Goal: Find specific page/section: Find specific page/section

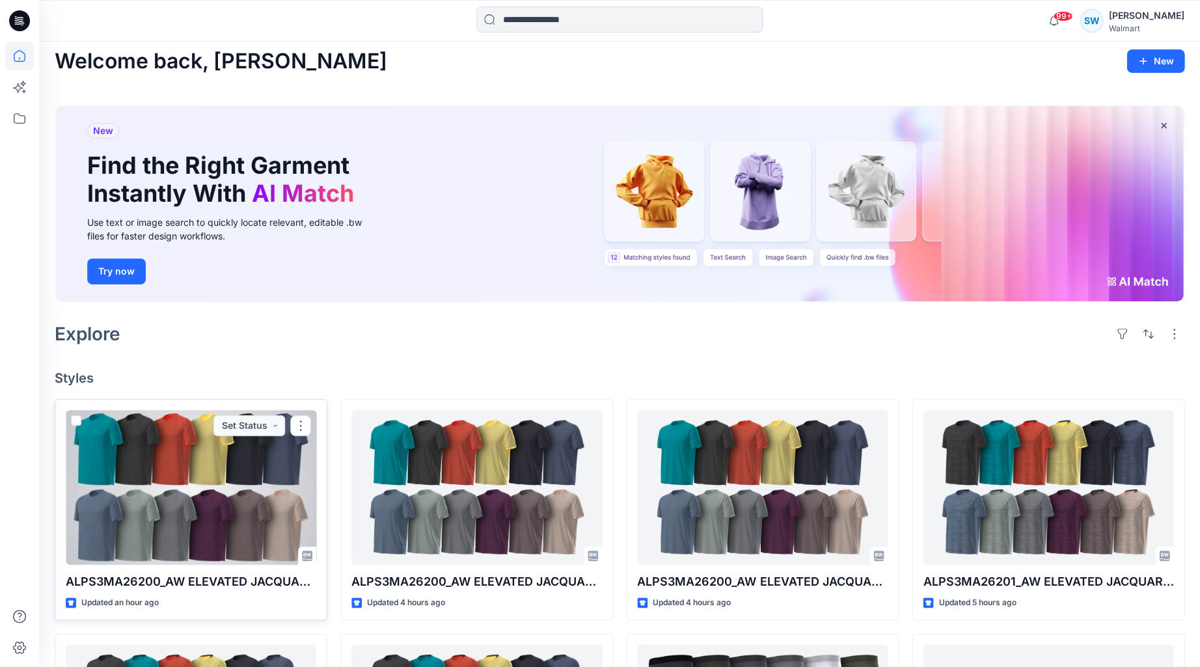
scroll to position [8, 0]
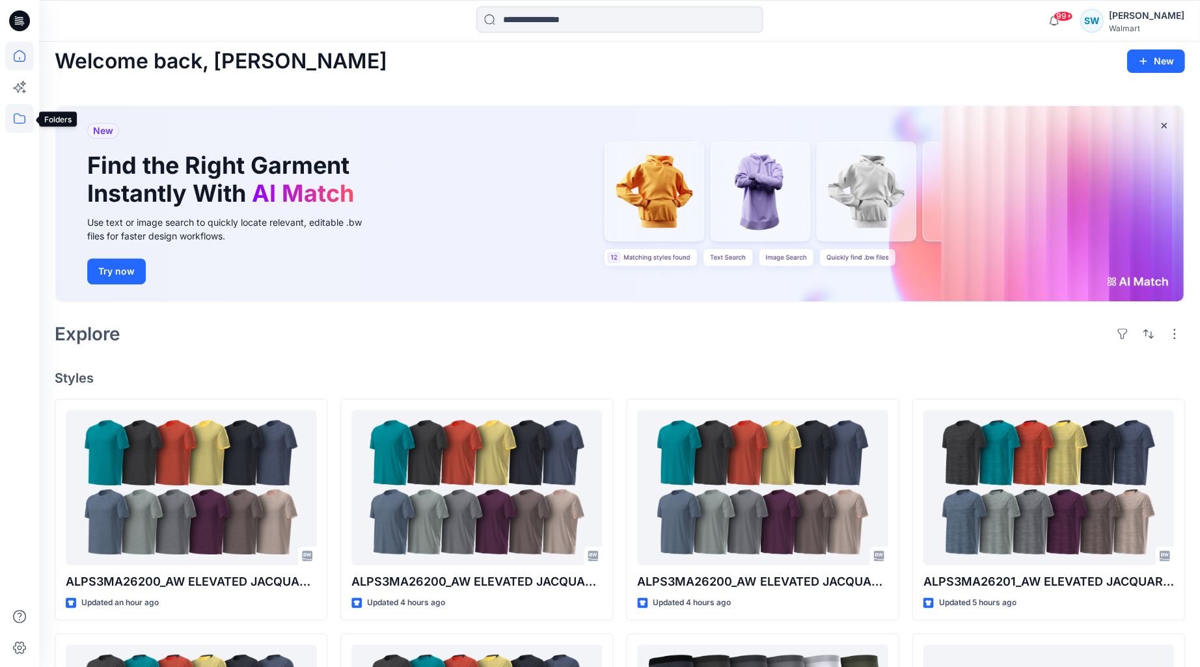
click at [23, 114] on icon at bounding box center [19, 118] width 29 height 29
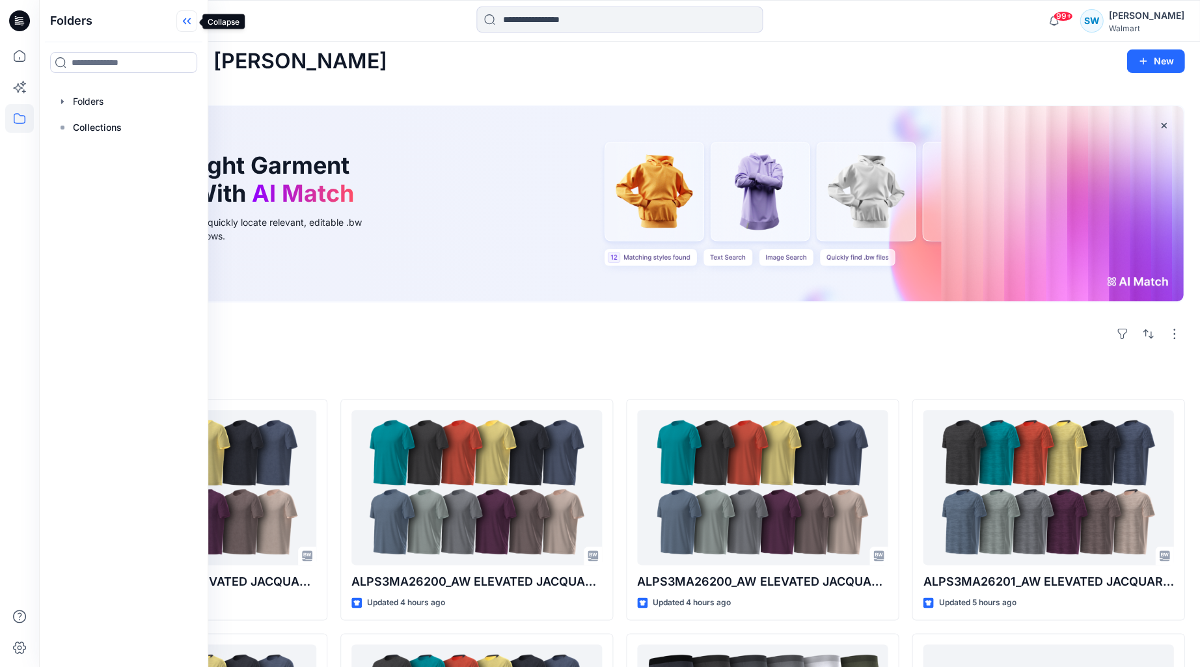
click at [187, 20] on icon at bounding box center [188, 21] width 3 height 7
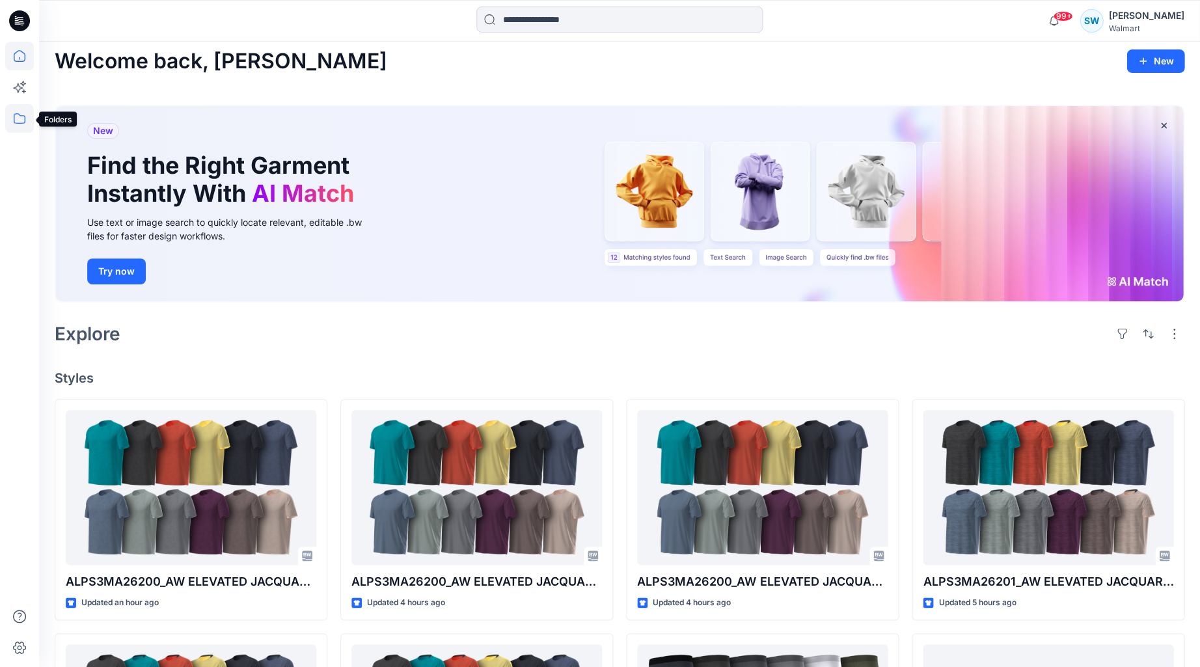
click at [16, 118] on icon at bounding box center [19, 118] width 29 height 29
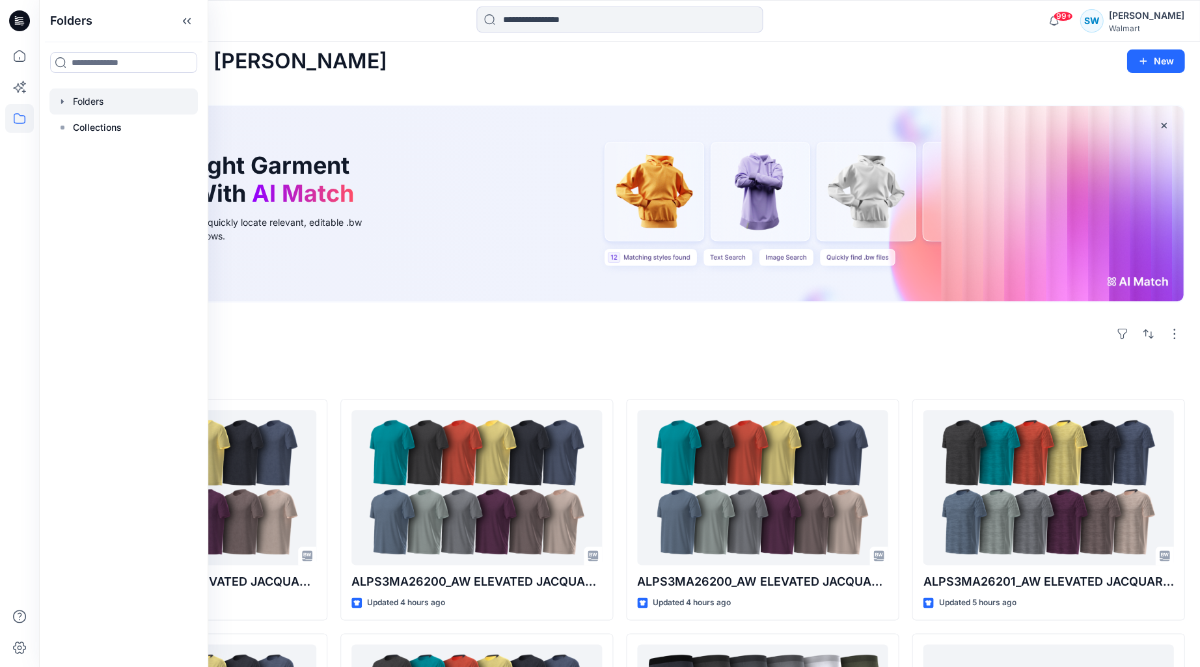
click at [94, 98] on div at bounding box center [123, 102] width 148 height 26
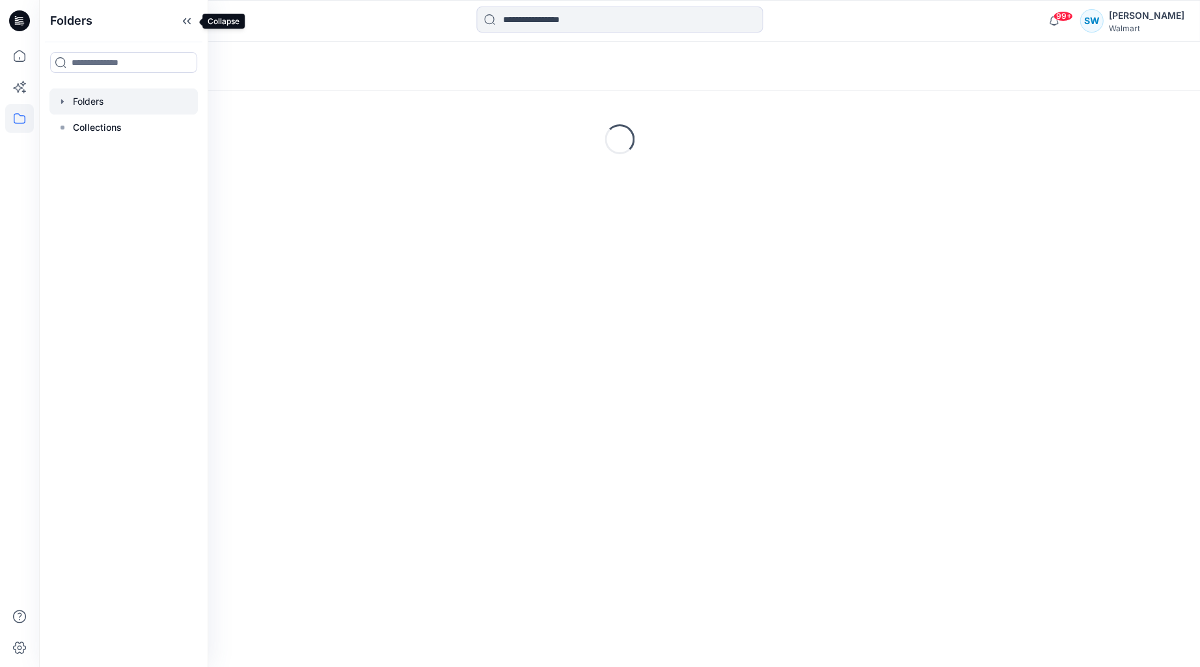
click at [187, 18] on icon at bounding box center [186, 20] width 21 height 21
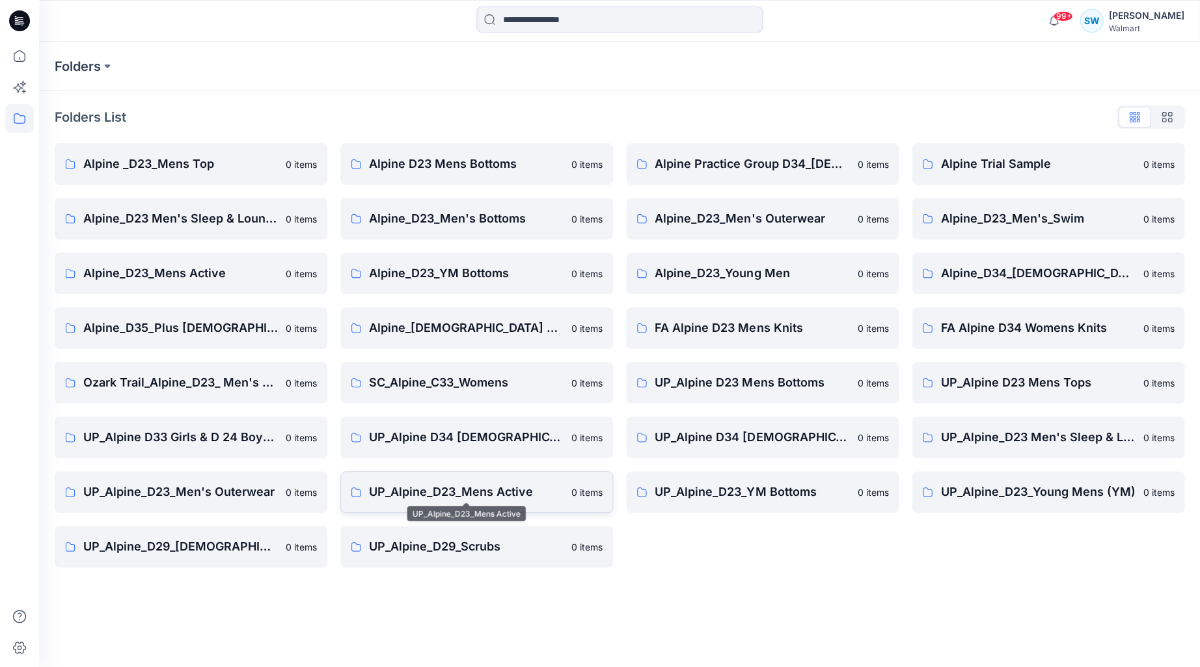
click at [473, 495] on p "UP_Alpine_D23_Mens Active" at bounding box center [466, 492] width 195 height 18
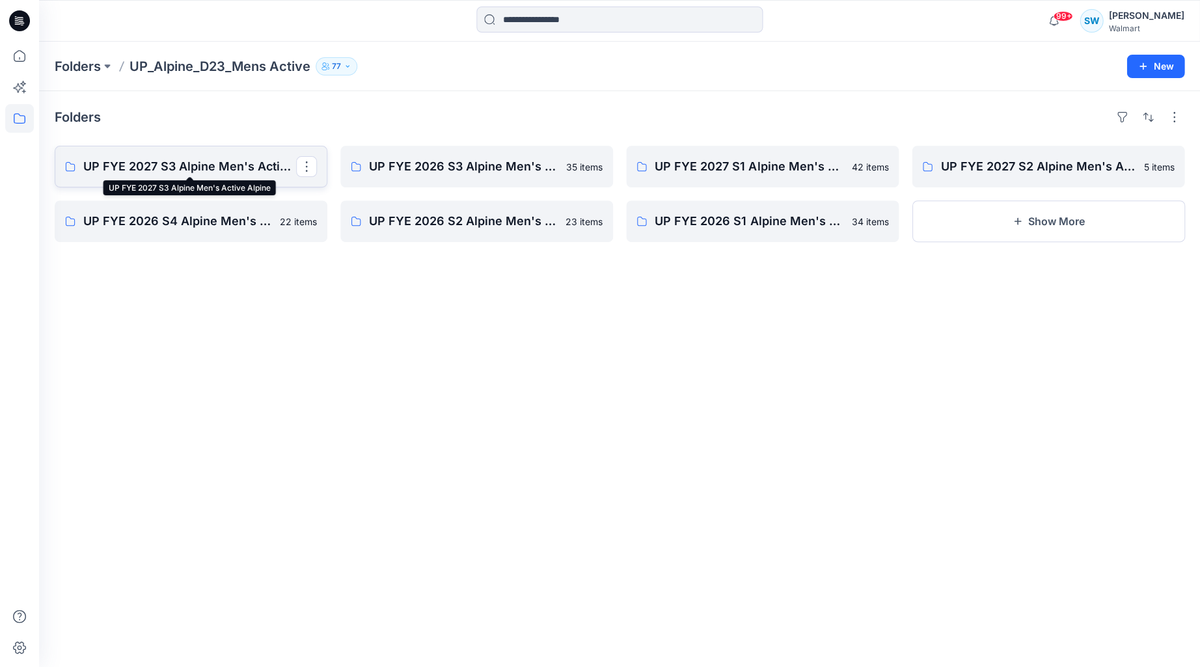
click at [203, 163] on p "UP FYE 2027 S3 Alpine Men's Active Alpine" at bounding box center [189, 167] width 213 height 18
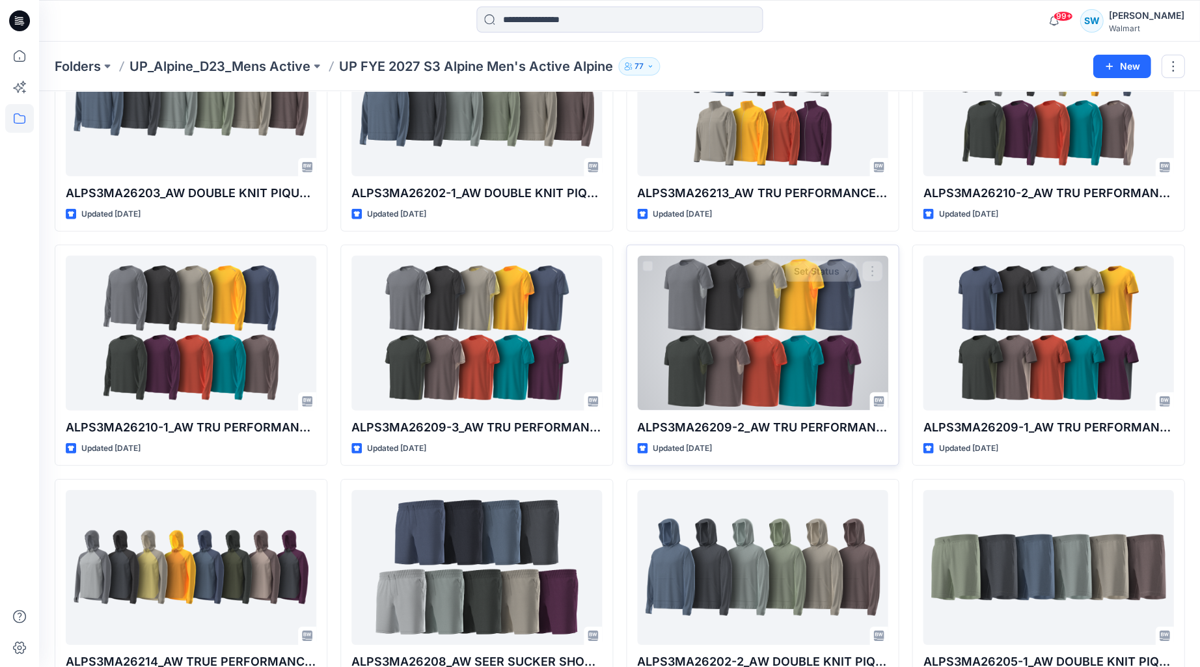
scroll to position [842, 0]
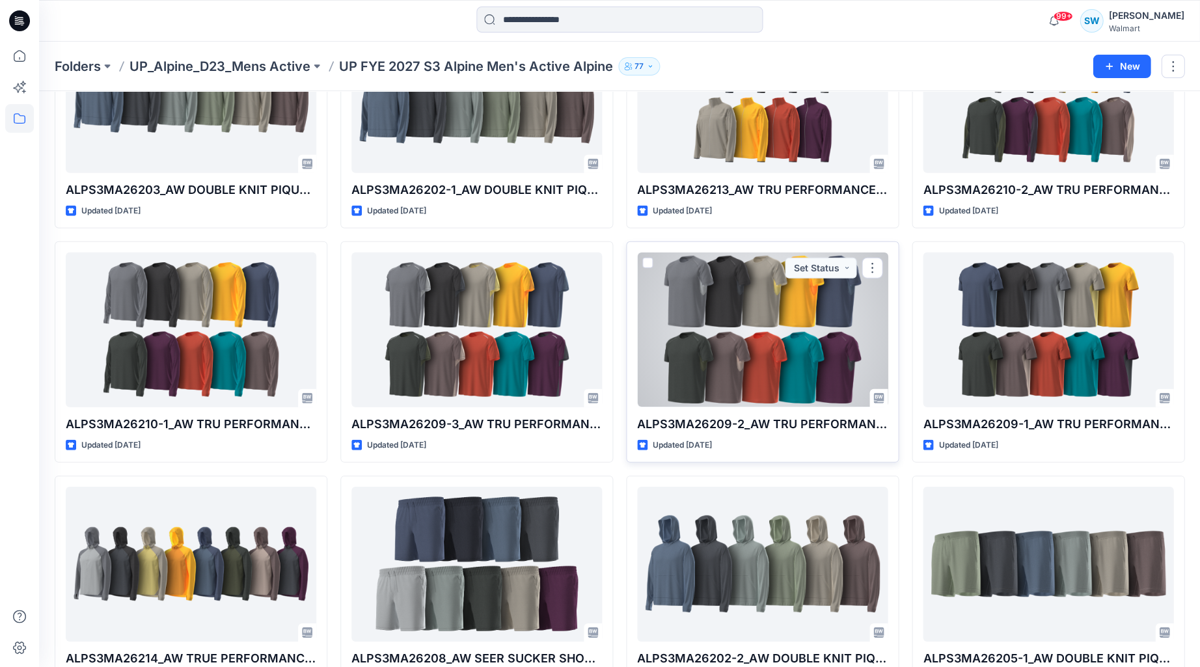
click at [773, 343] on div at bounding box center [762, 330] width 251 height 154
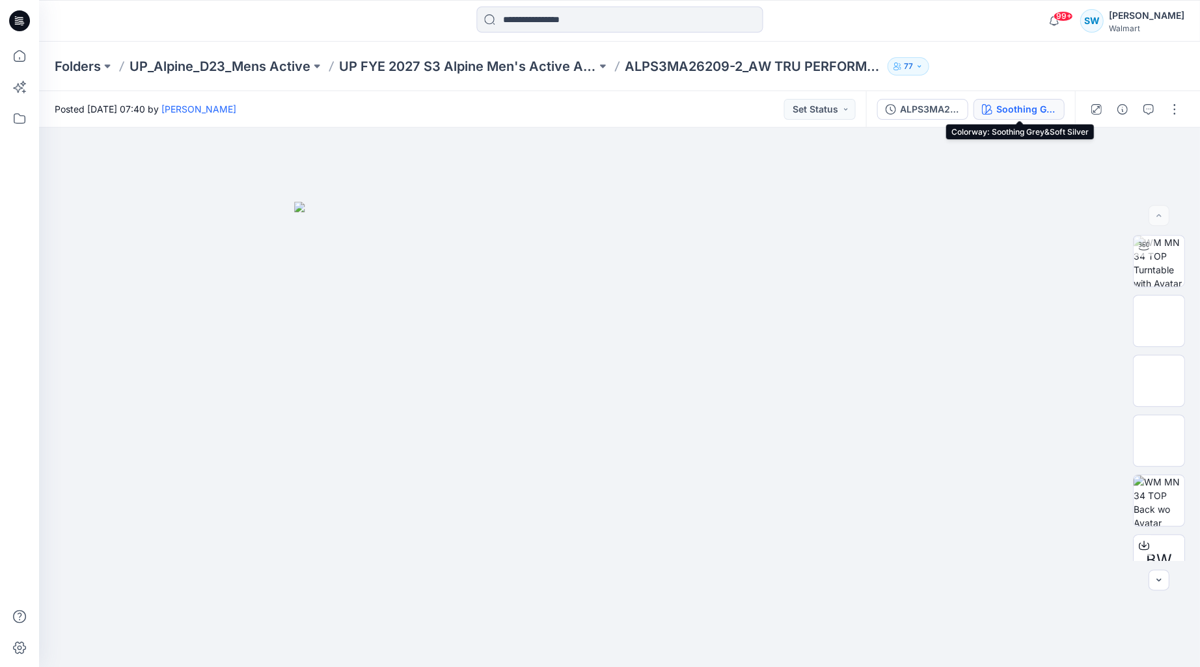
click at [1006, 109] on div "Soothing Grey&Soft Silver" at bounding box center [1026, 109] width 60 height 14
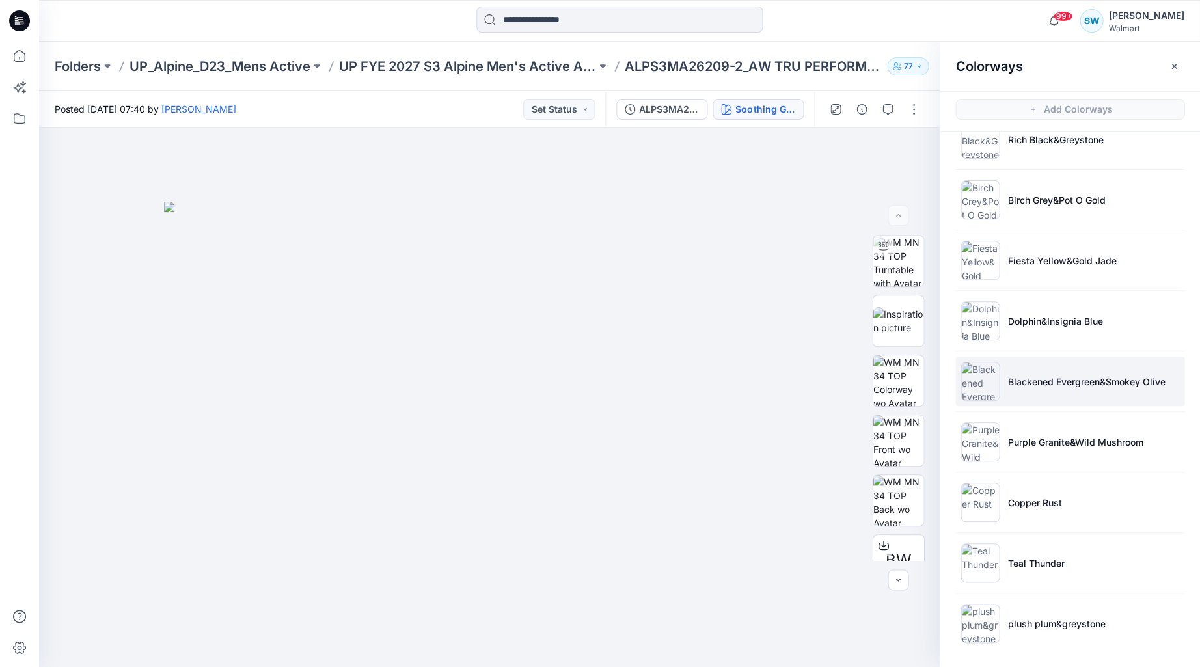
scroll to position [85, 0]
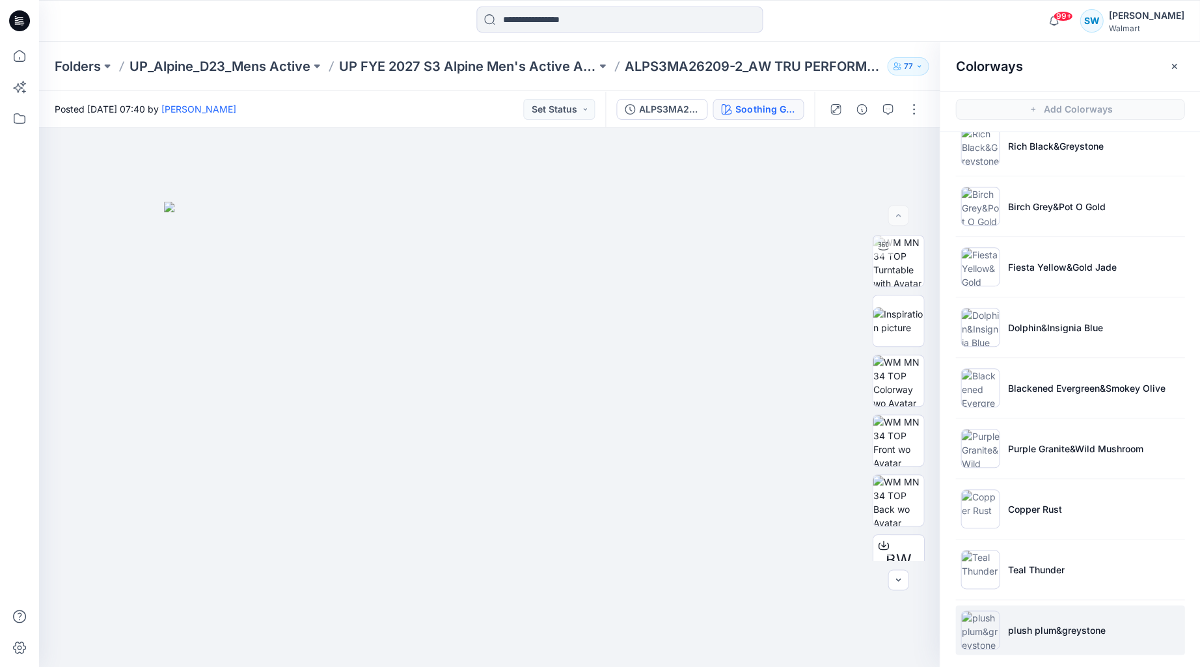
click at [1023, 631] on p "plush plum&greystone" at bounding box center [1056, 631] width 98 height 14
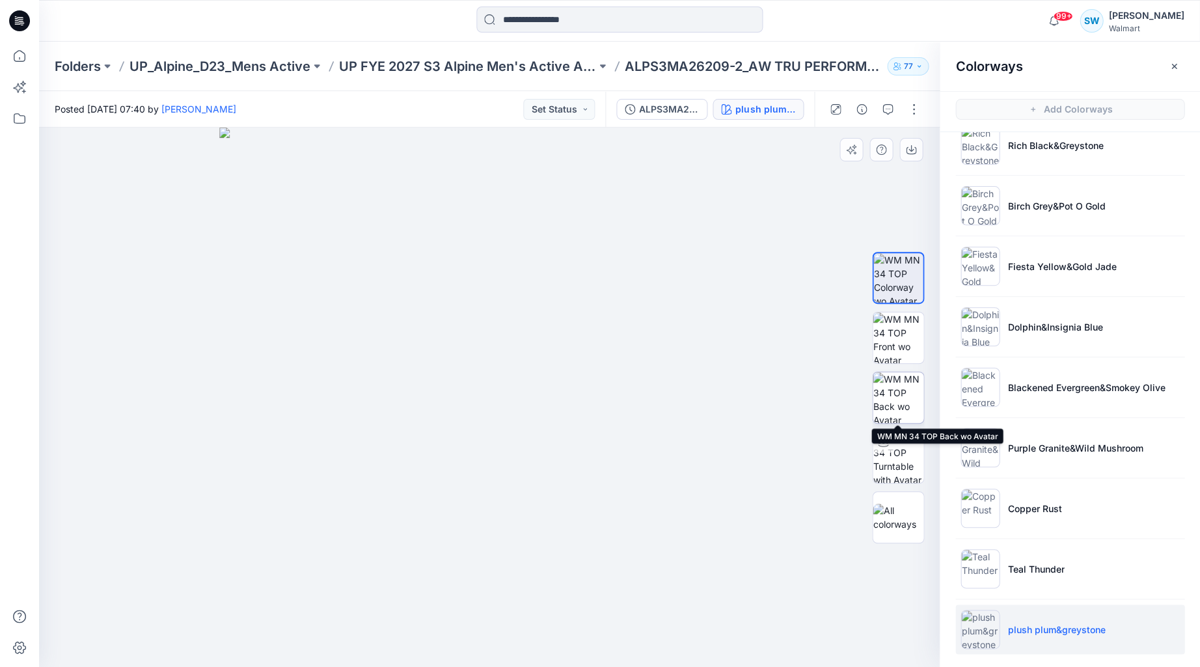
click at [899, 391] on img at bounding box center [898, 397] width 51 height 51
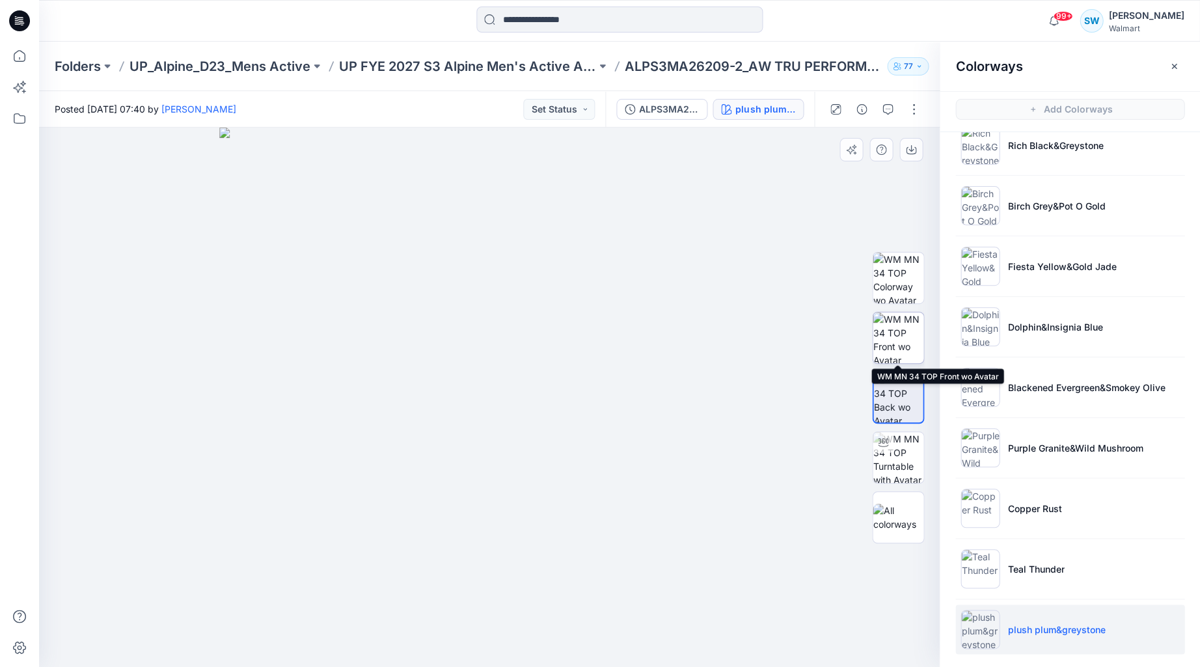
click at [899, 328] on img at bounding box center [898, 337] width 51 height 51
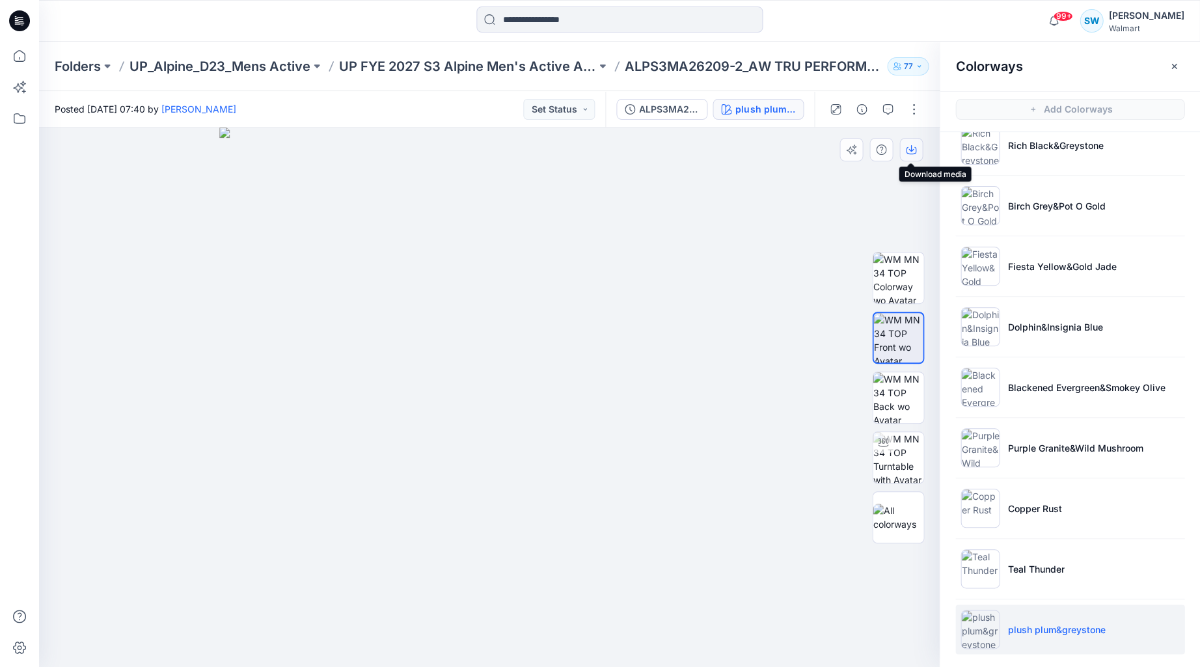
click at [906, 147] on icon "button" at bounding box center [911, 150] width 10 height 7
click at [903, 394] on img at bounding box center [898, 397] width 51 height 51
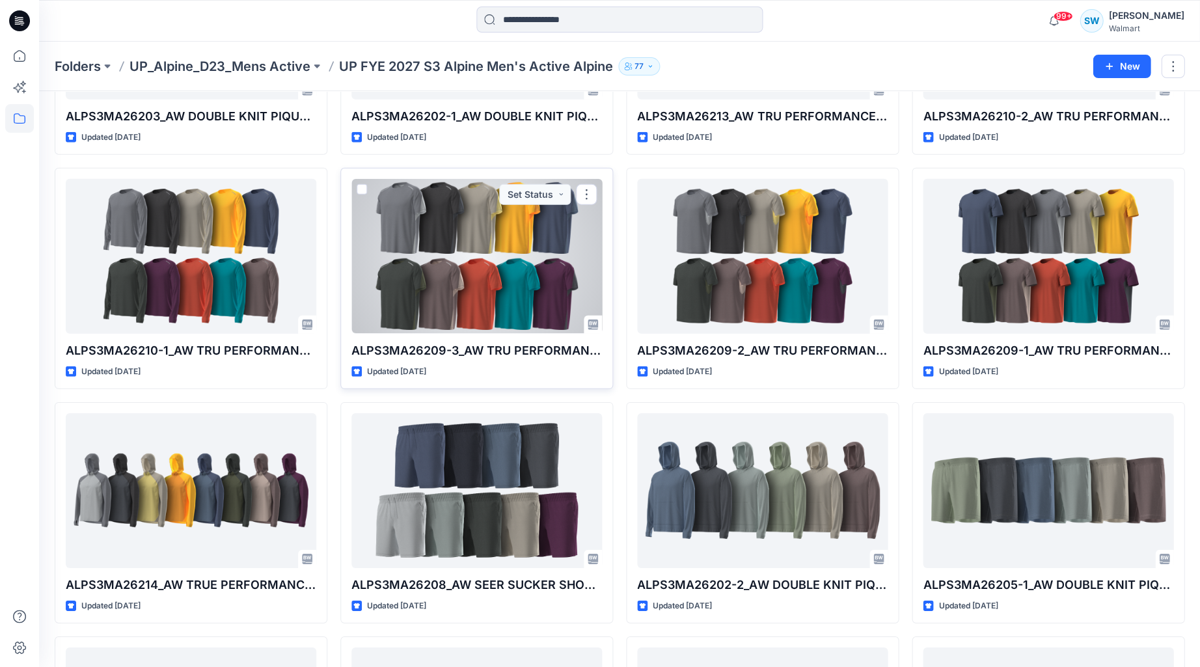
scroll to position [914, 0]
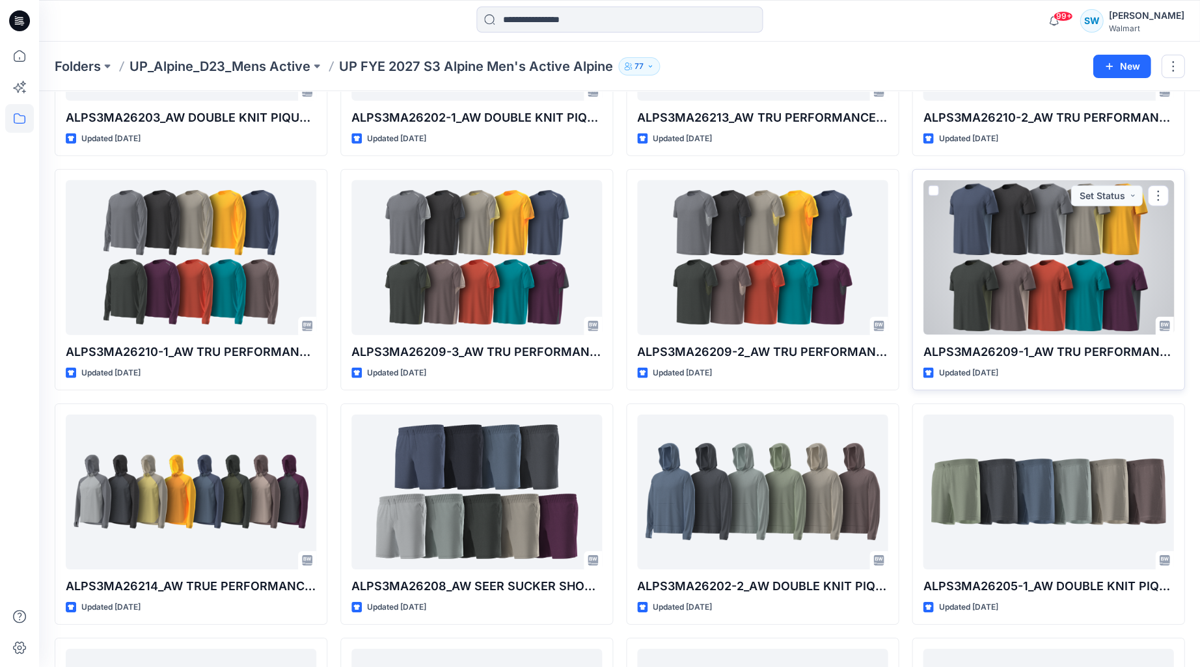
click at [1063, 288] on div at bounding box center [1048, 257] width 251 height 154
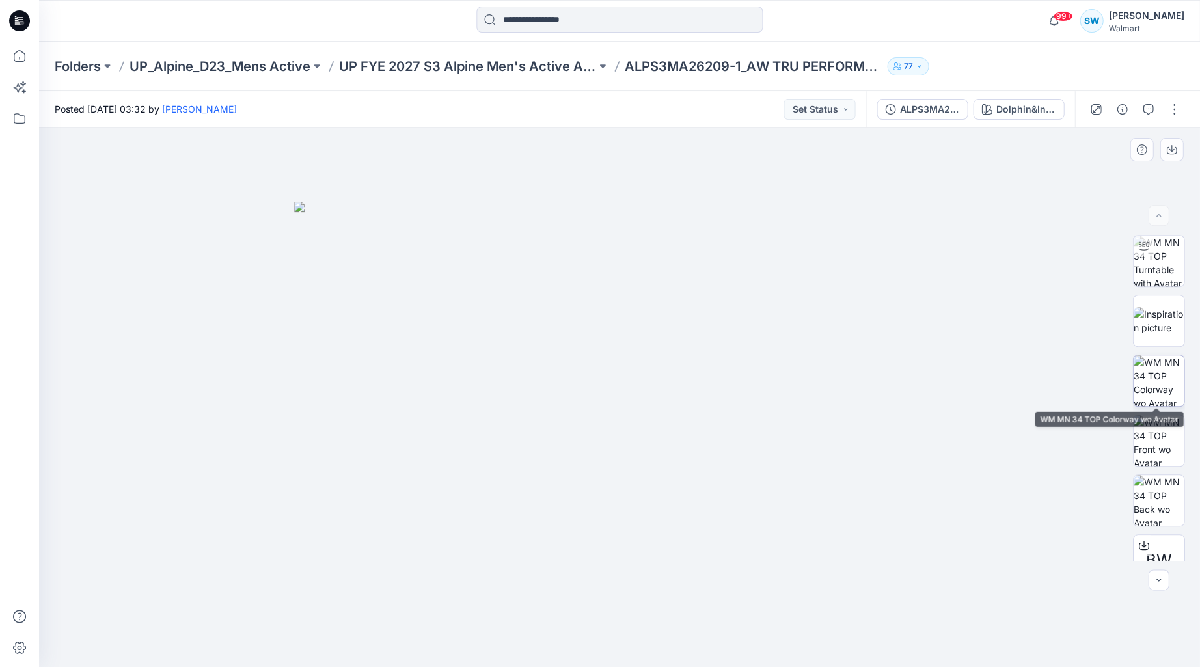
click at [1166, 389] on img at bounding box center [1158, 380] width 51 height 51
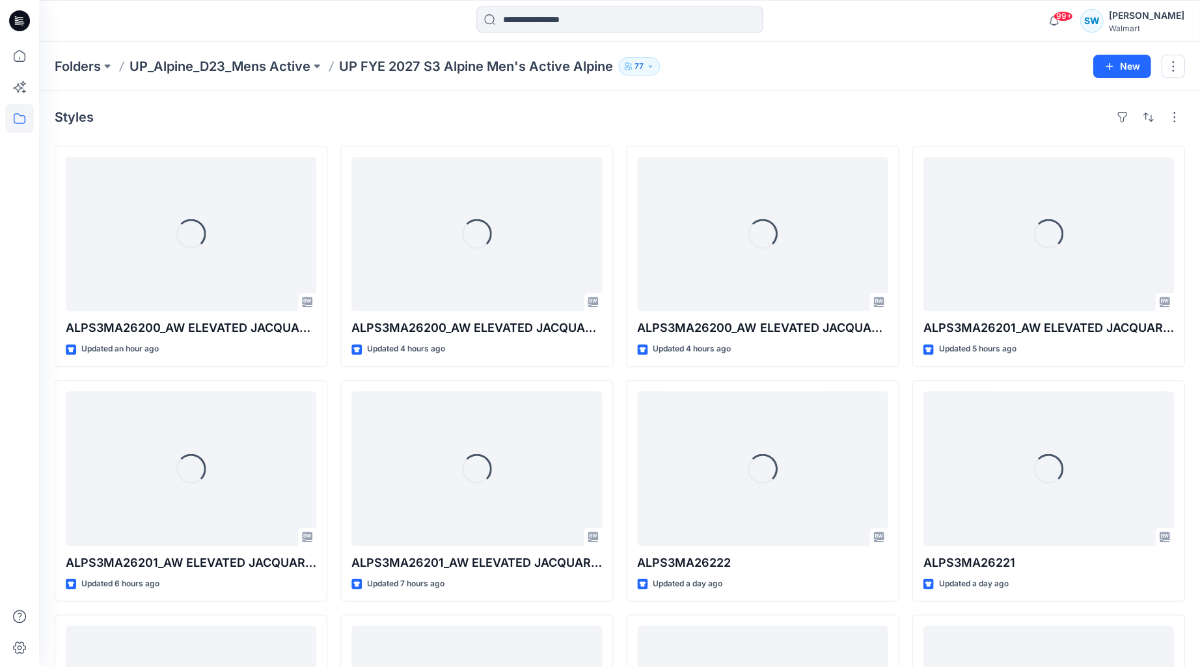
scroll to position [914, 0]
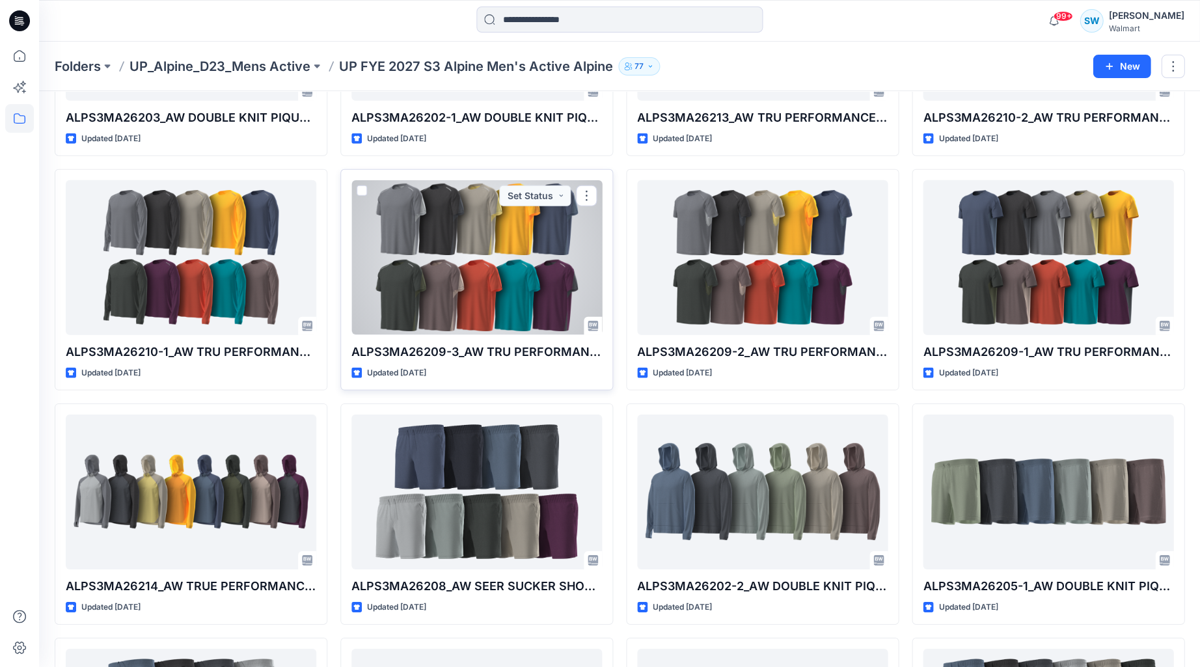
click at [517, 280] on div at bounding box center [476, 257] width 251 height 154
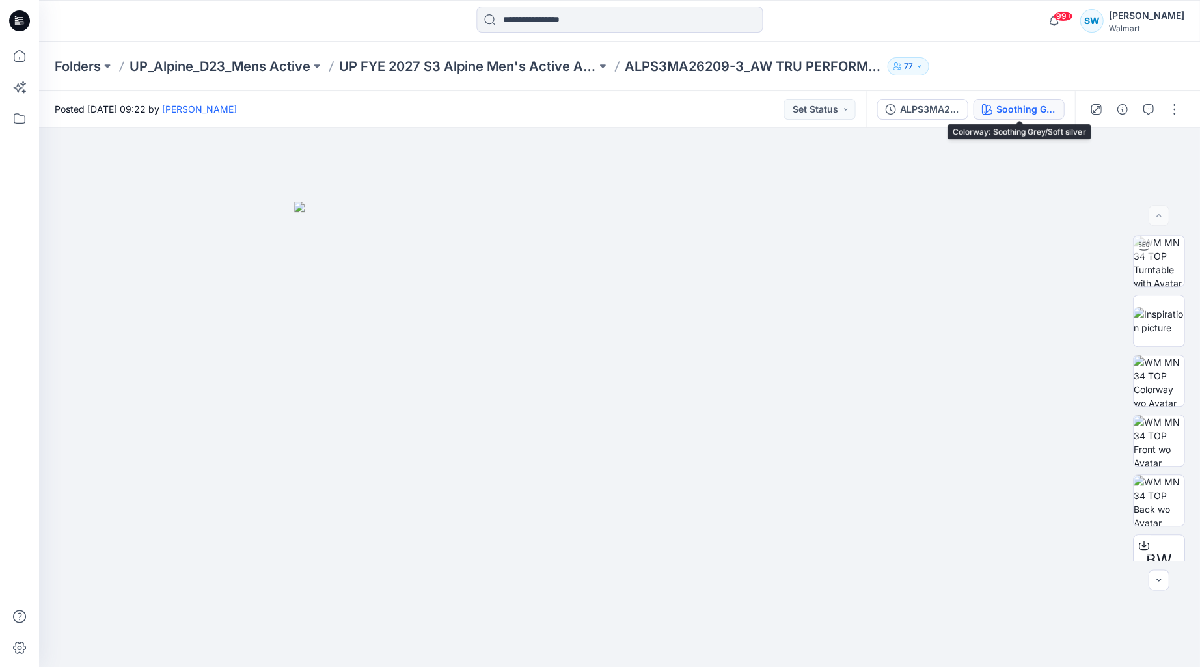
click at [1015, 116] on button "Soothing Grey/Soft silver" at bounding box center [1018, 109] width 91 height 21
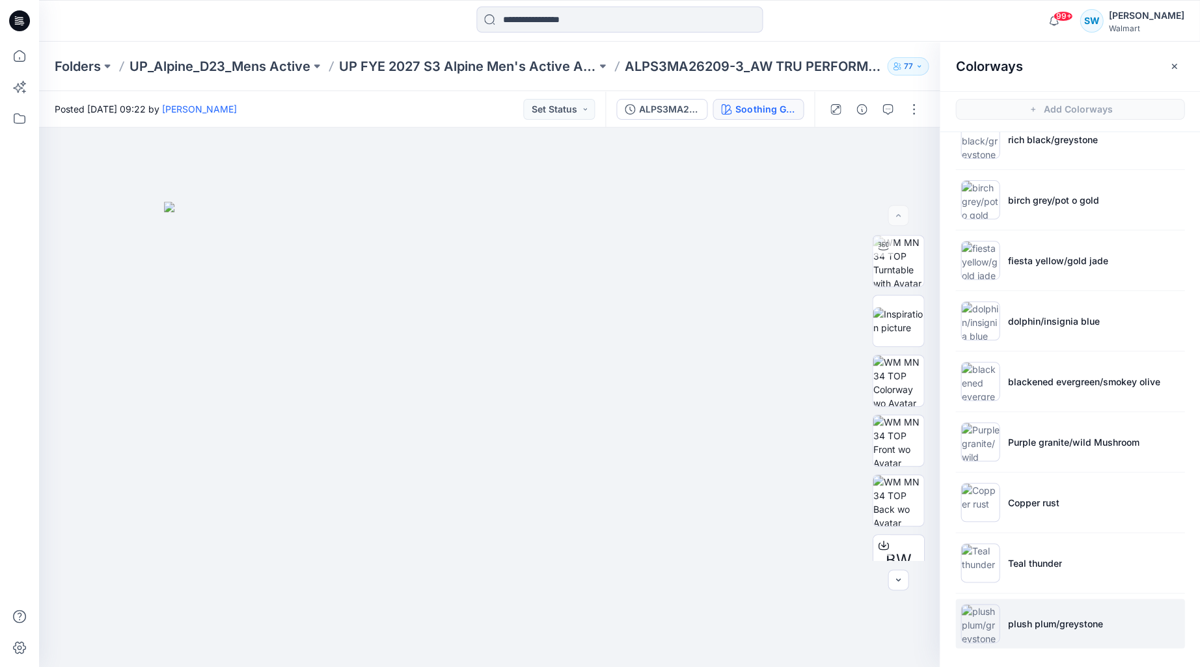
scroll to position [91, 0]
click at [1028, 617] on p "plush plum/greystone" at bounding box center [1054, 624] width 95 height 14
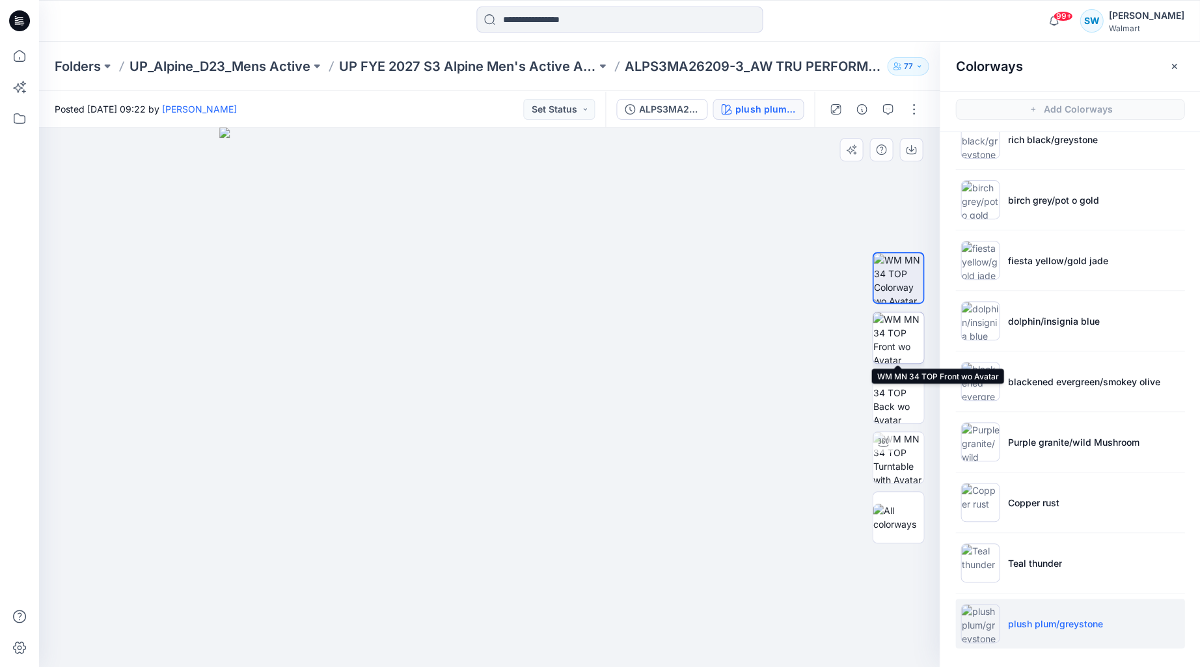
click at [893, 335] on img at bounding box center [898, 337] width 51 height 51
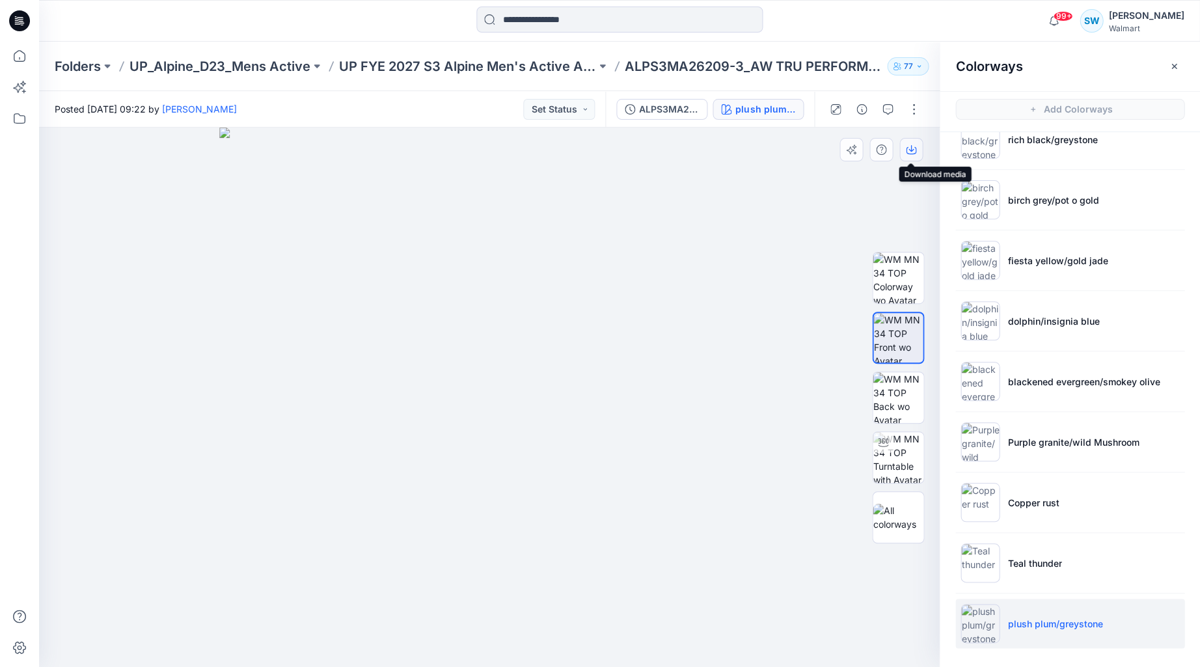
click at [909, 144] on icon "button" at bounding box center [911, 149] width 10 height 10
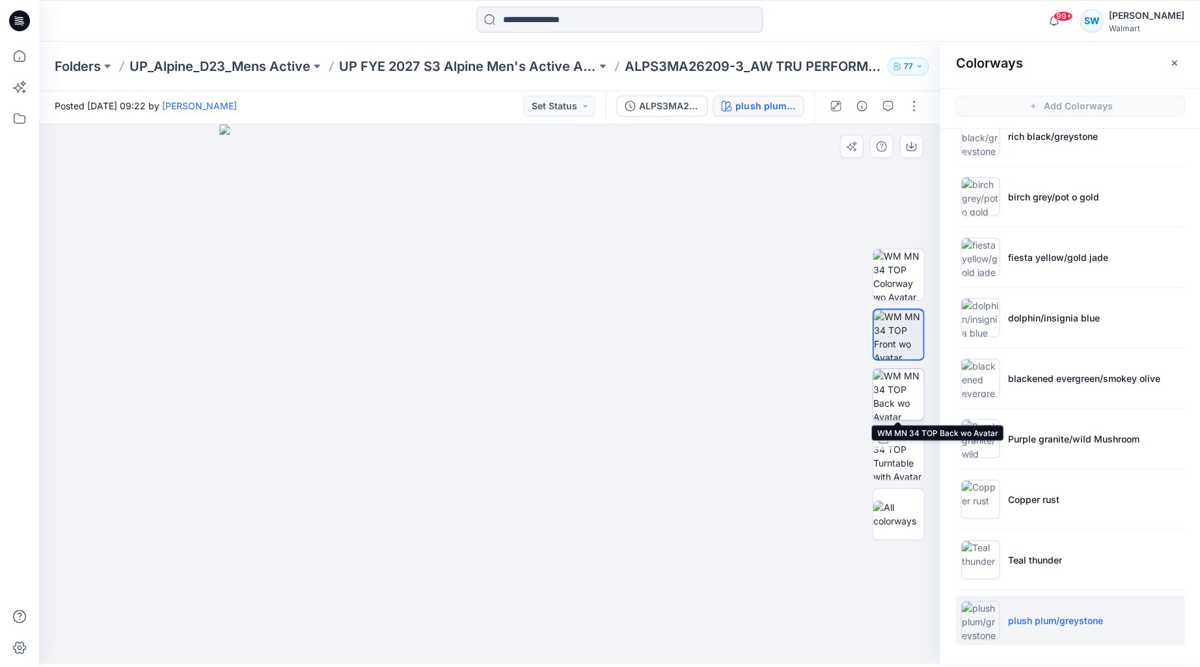
click at [903, 392] on img at bounding box center [898, 394] width 51 height 51
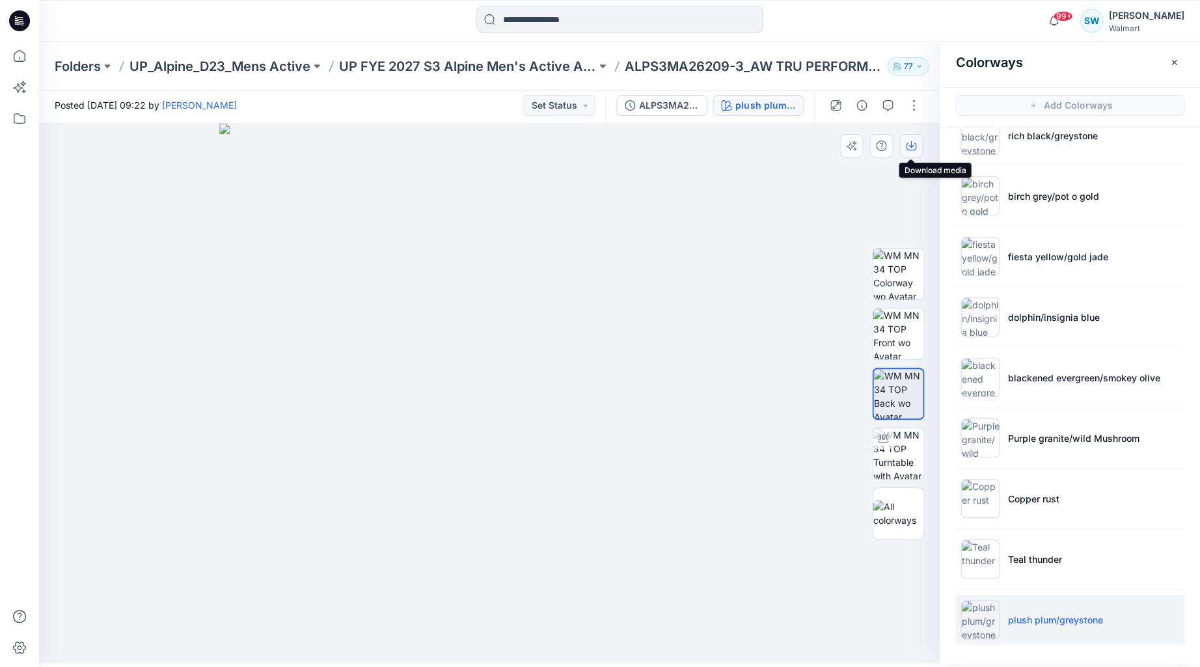
click at [912, 147] on icon "button" at bounding box center [911, 146] width 10 height 10
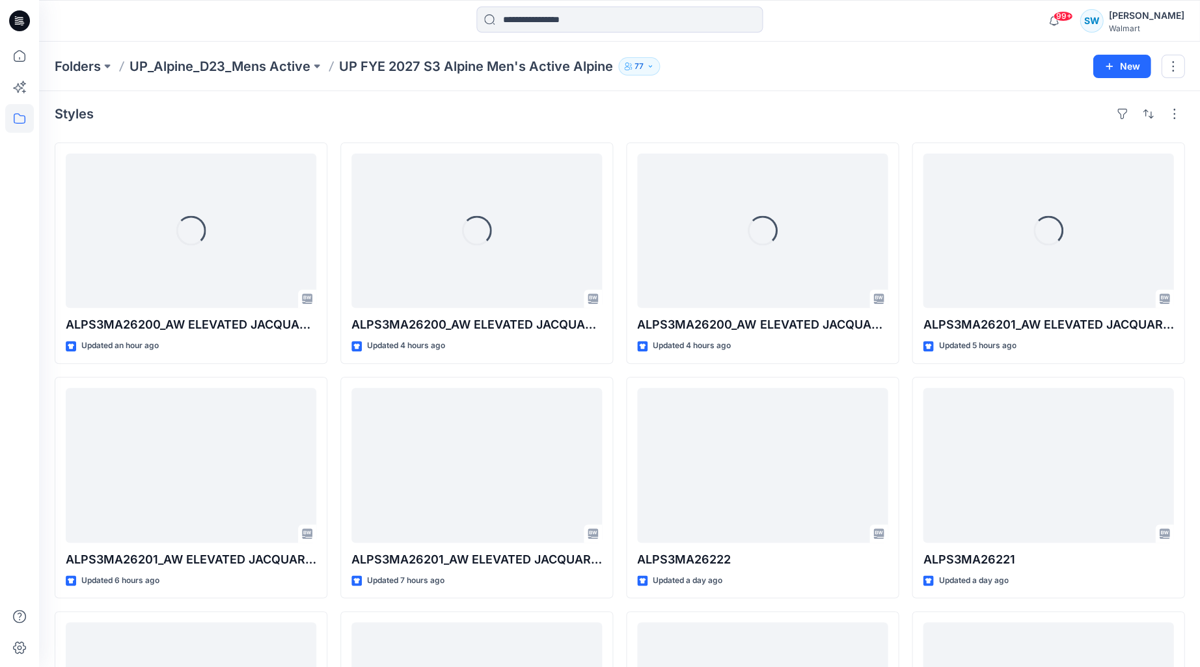
scroll to position [914, 0]
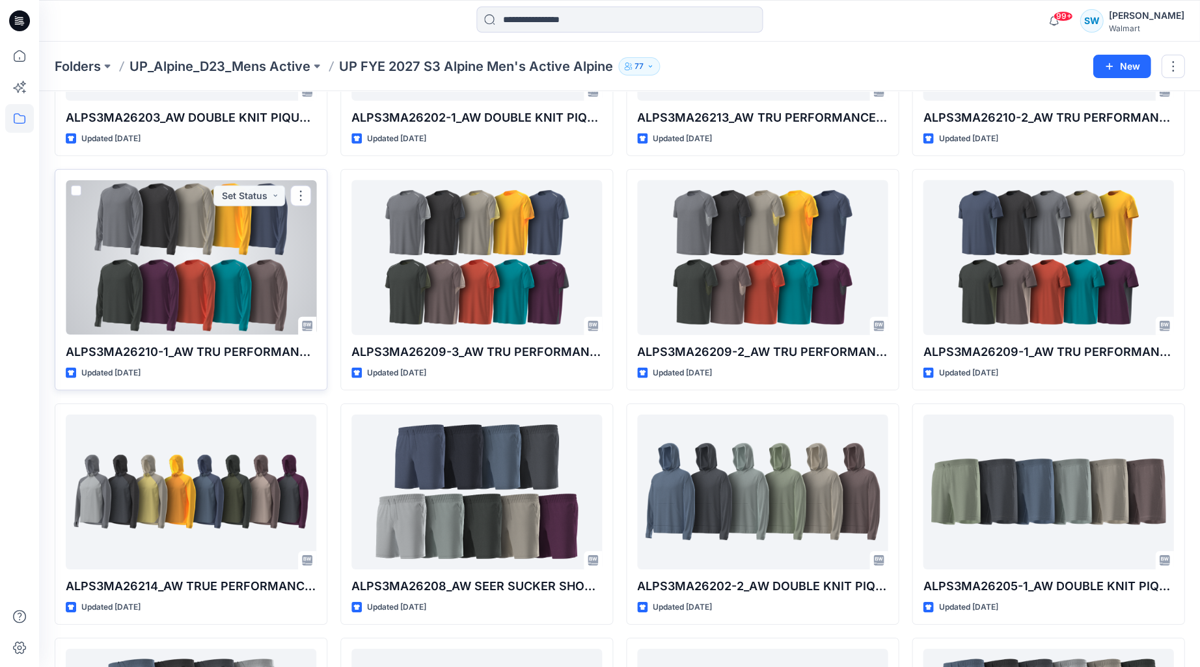
click at [225, 260] on div at bounding box center [191, 257] width 251 height 154
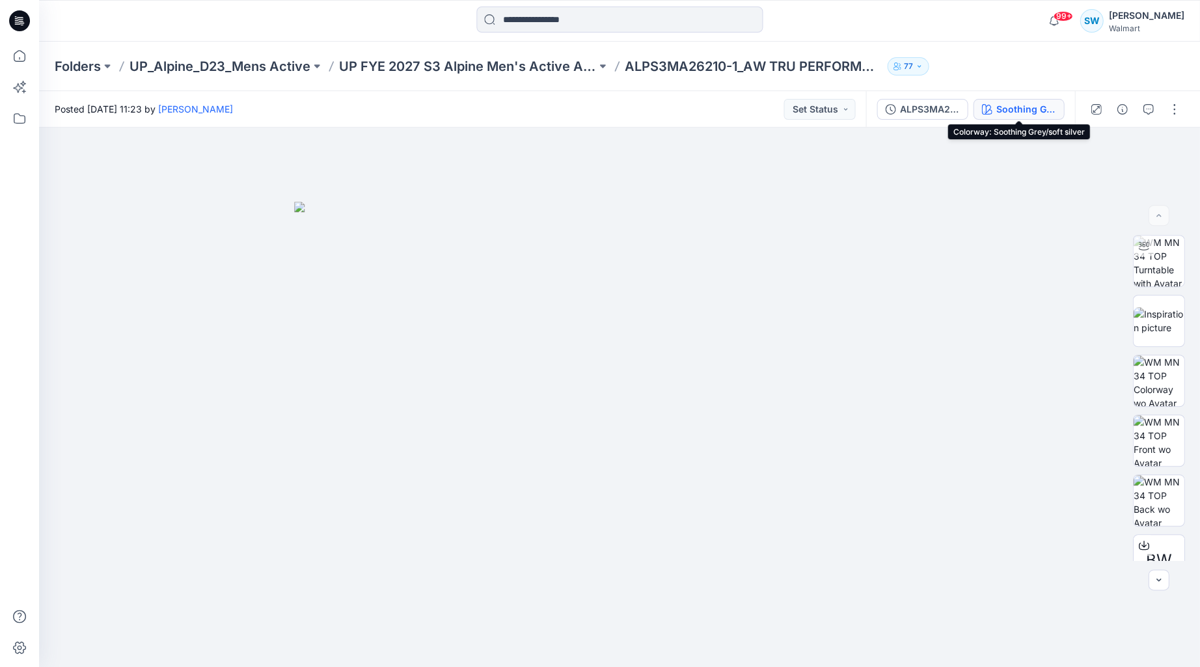
click at [1006, 111] on div "Soothing Grey/soft silver" at bounding box center [1026, 109] width 60 height 14
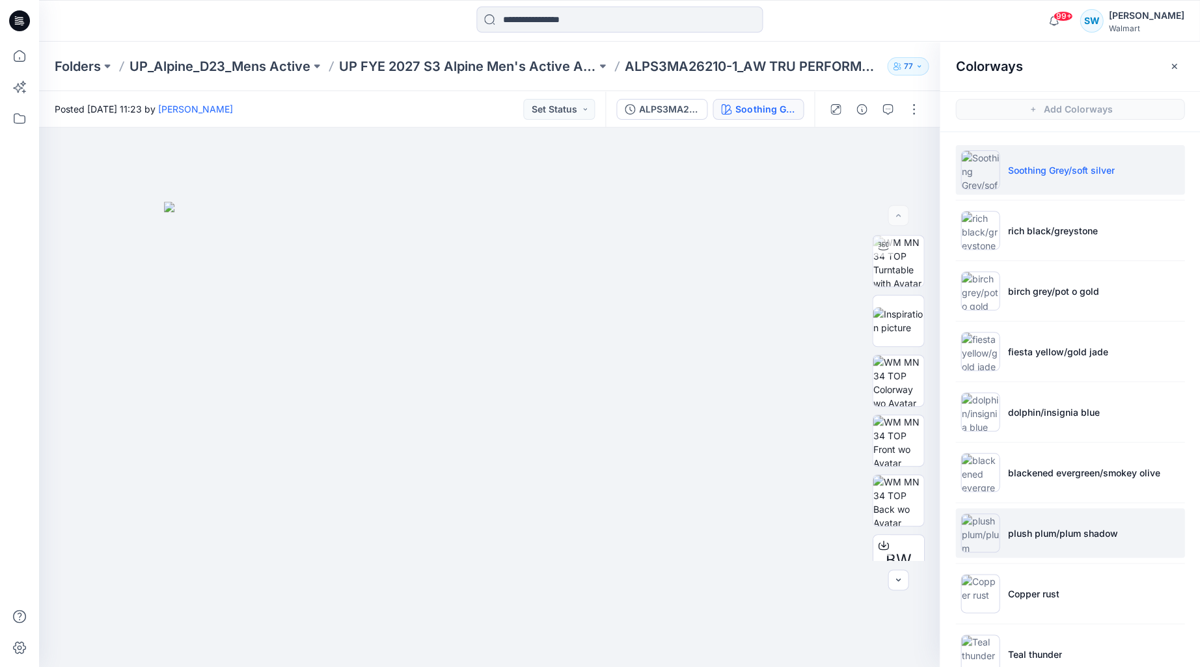
click at [1033, 528] on p "plush plum/plum shadow" at bounding box center [1062, 534] width 110 height 14
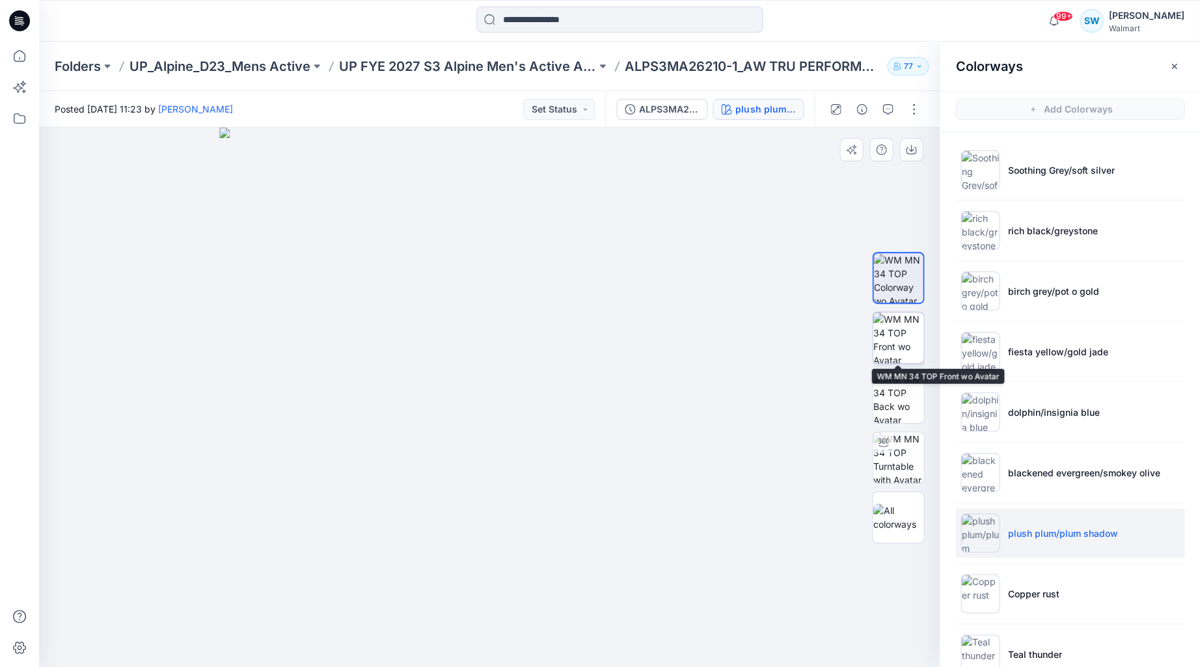
click at [898, 331] on img at bounding box center [898, 337] width 51 height 51
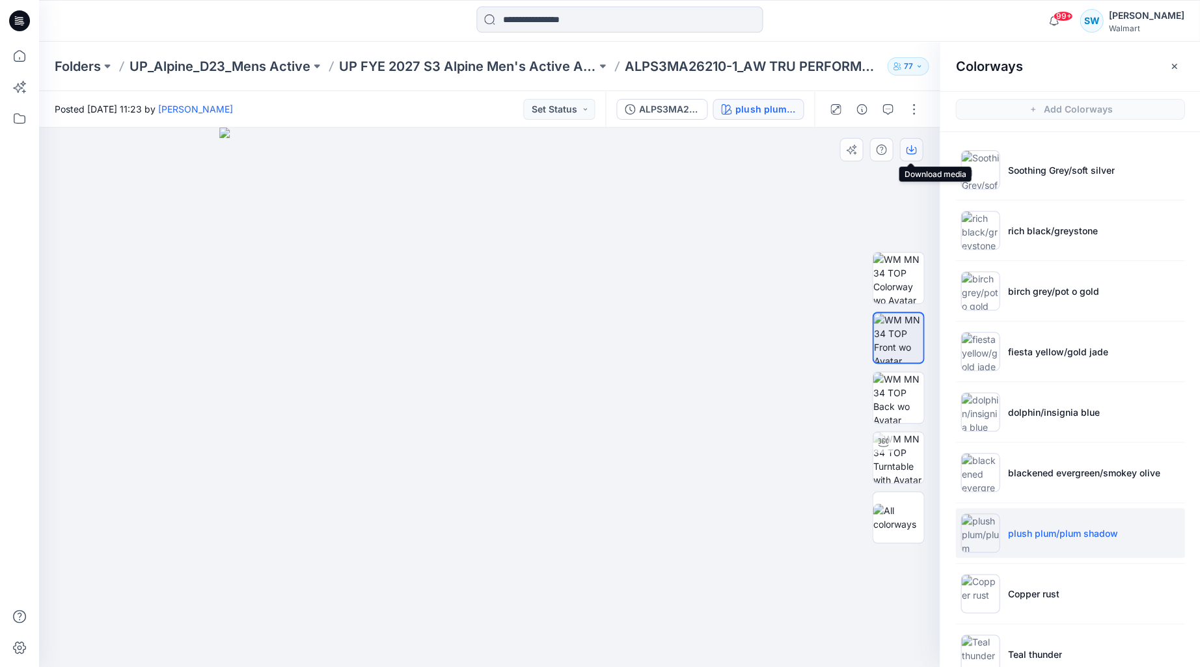
click at [914, 148] on icon "button" at bounding box center [911, 149] width 10 height 10
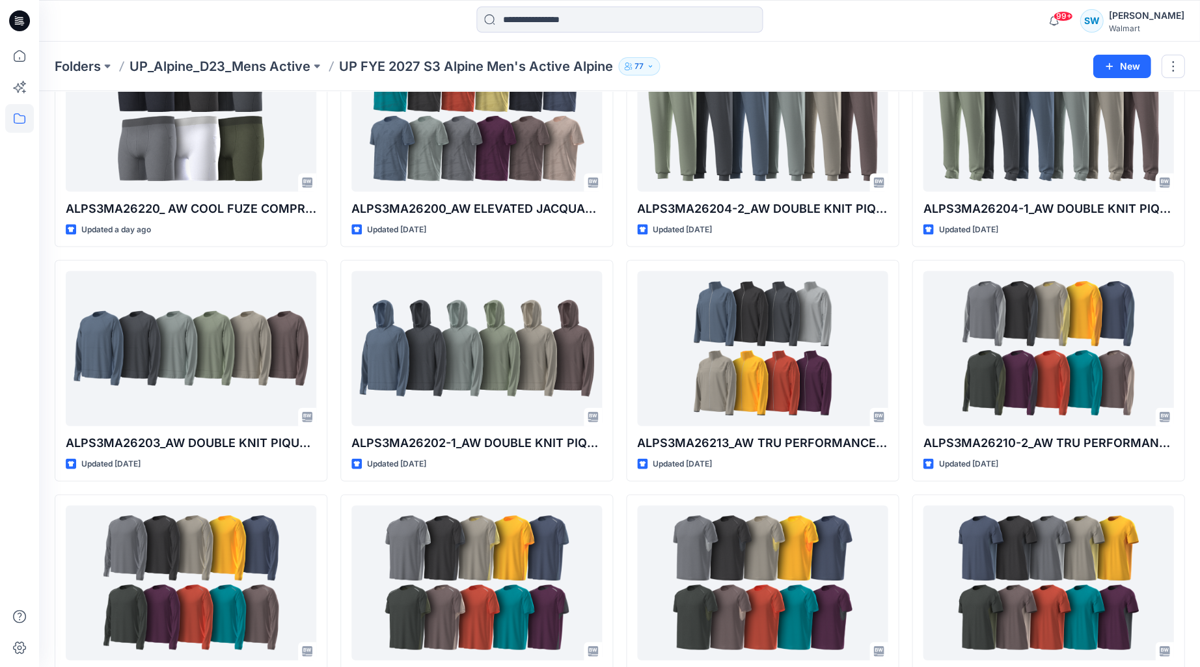
scroll to position [577, 0]
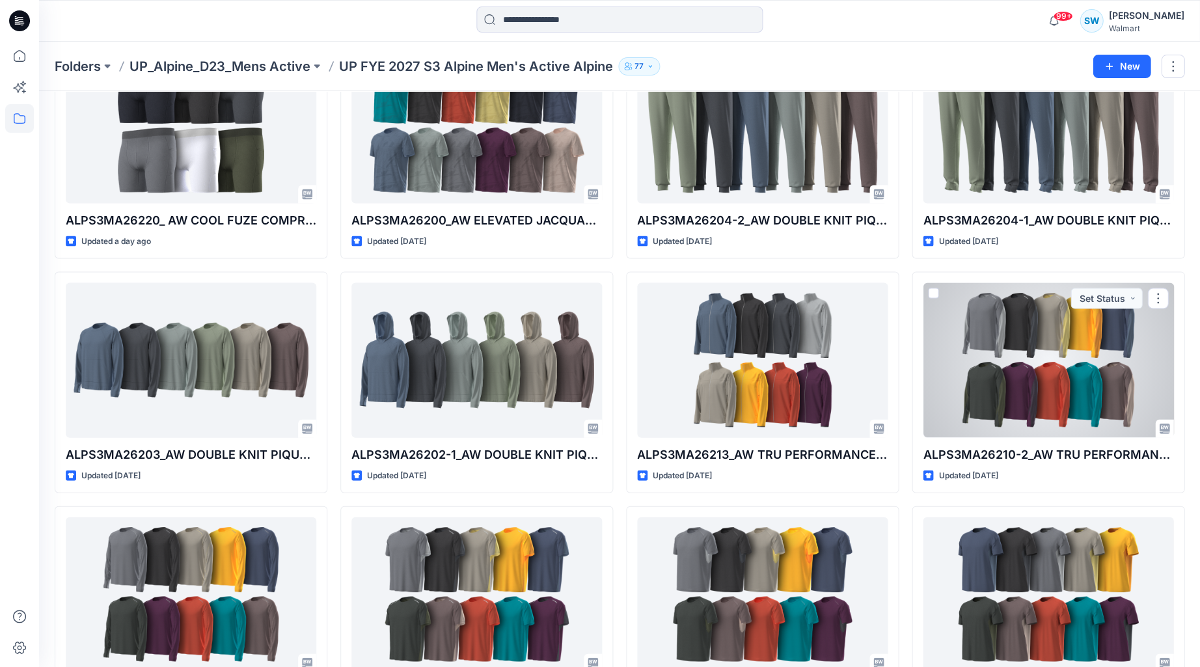
drag, startPoint x: 1069, startPoint y: 392, endPoint x: 1060, endPoint y: 390, distance: 9.5
click at [1069, 392] on div at bounding box center [1048, 359] width 251 height 154
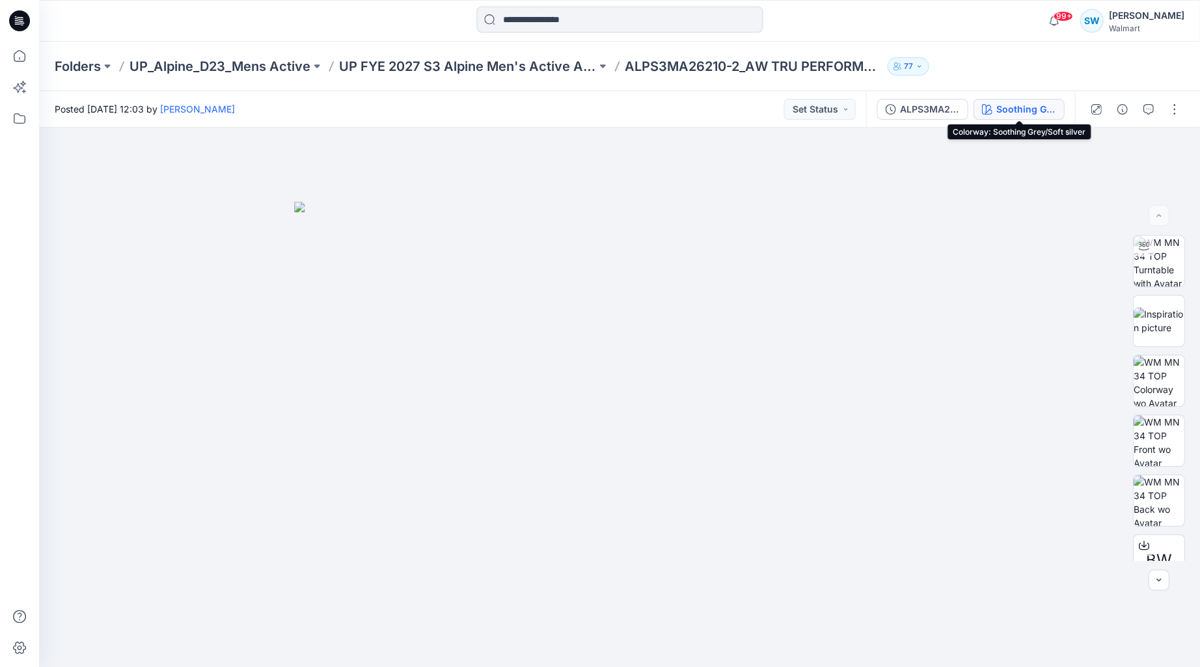
click at [1013, 112] on div "Soothing Grey/Soft silver" at bounding box center [1026, 109] width 60 height 14
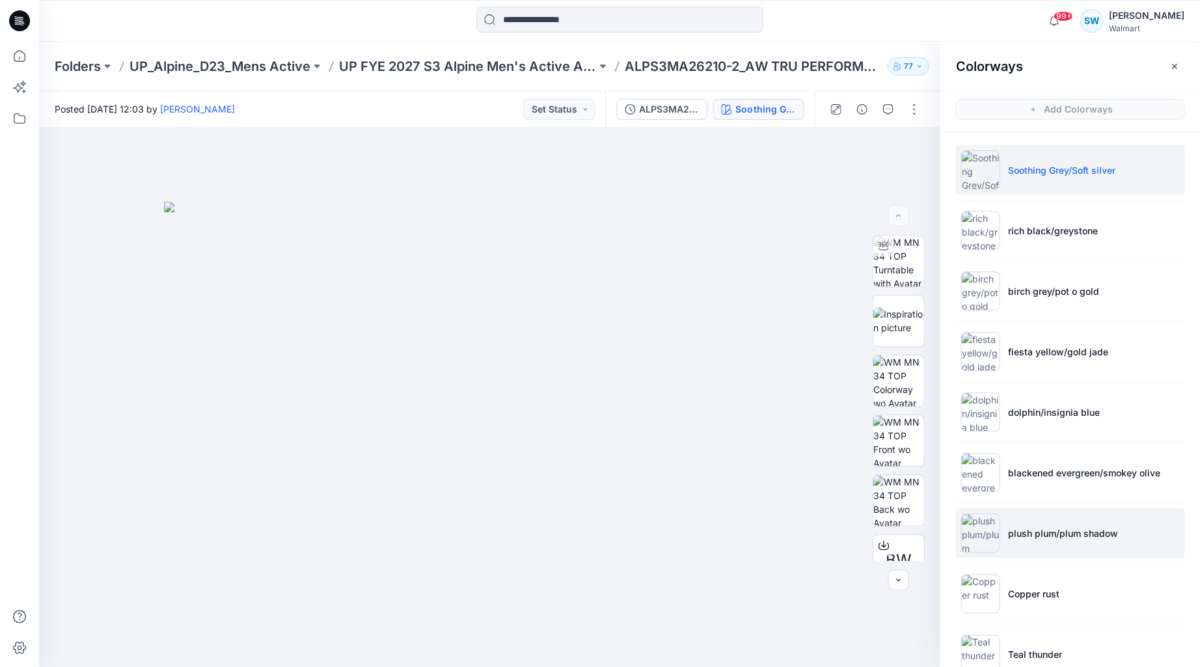
click at [1030, 536] on p "plush plum/plum shadow" at bounding box center [1062, 534] width 110 height 14
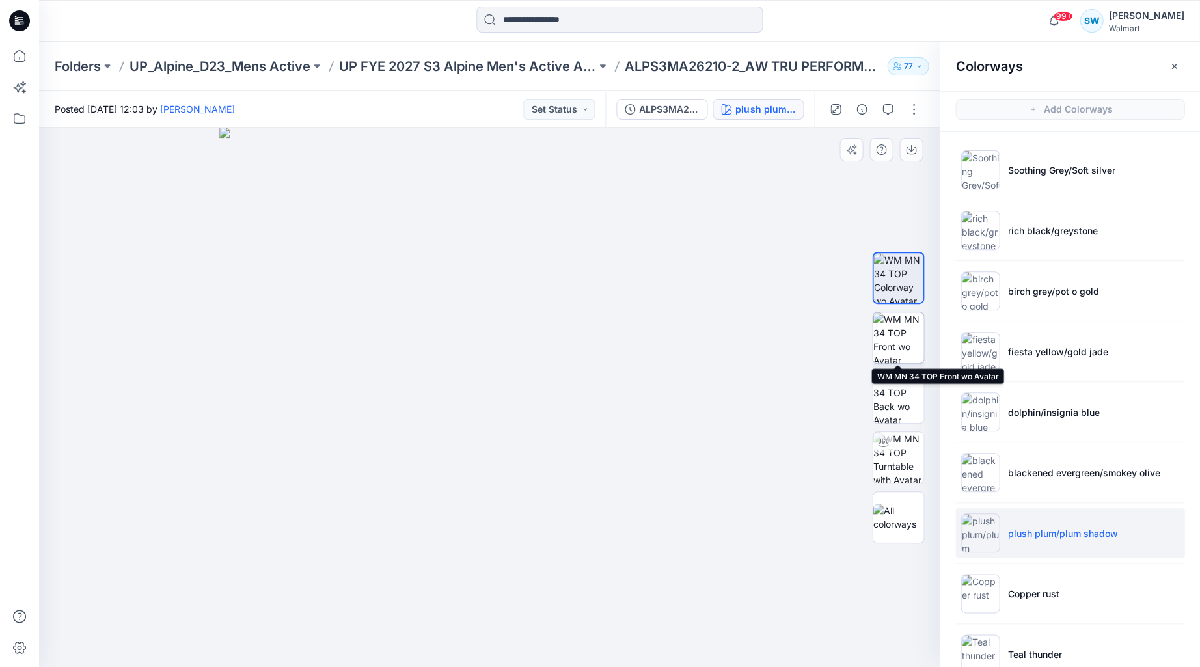
click at [902, 328] on img at bounding box center [898, 337] width 51 height 51
click at [908, 150] on icon "button" at bounding box center [911, 149] width 10 height 10
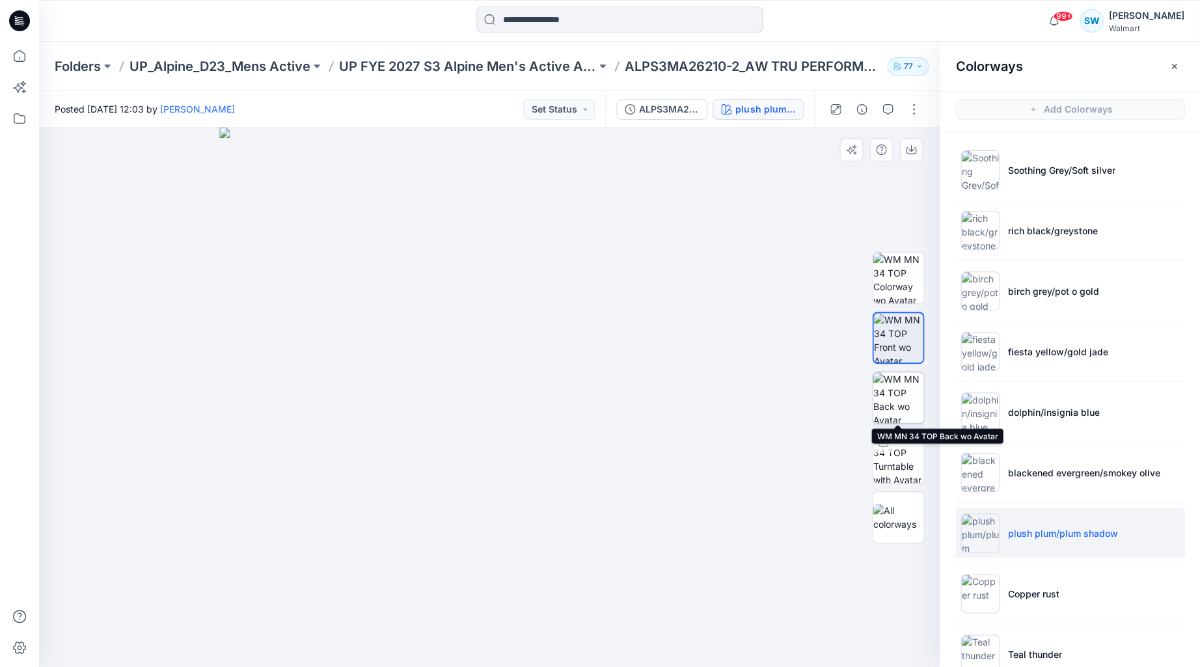
click at [893, 402] on img at bounding box center [898, 397] width 51 height 51
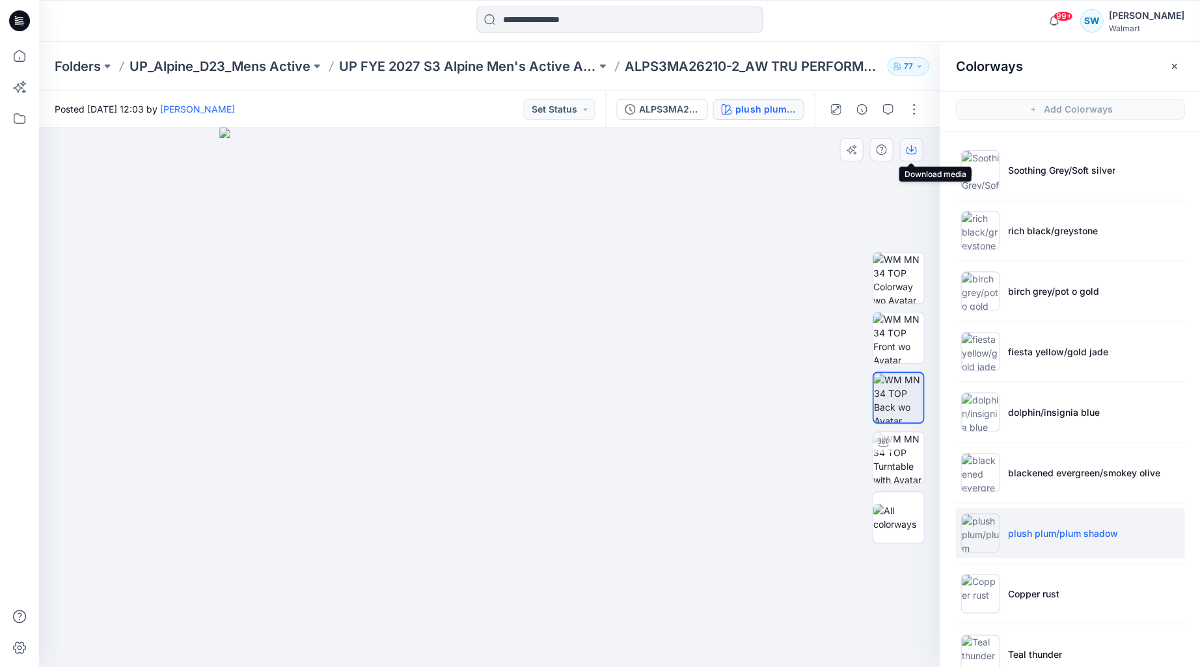
click at [915, 150] on icon "button" at bounding box center [911, 150] width 10 height 7
